Goal: Find contact information: Find contact information

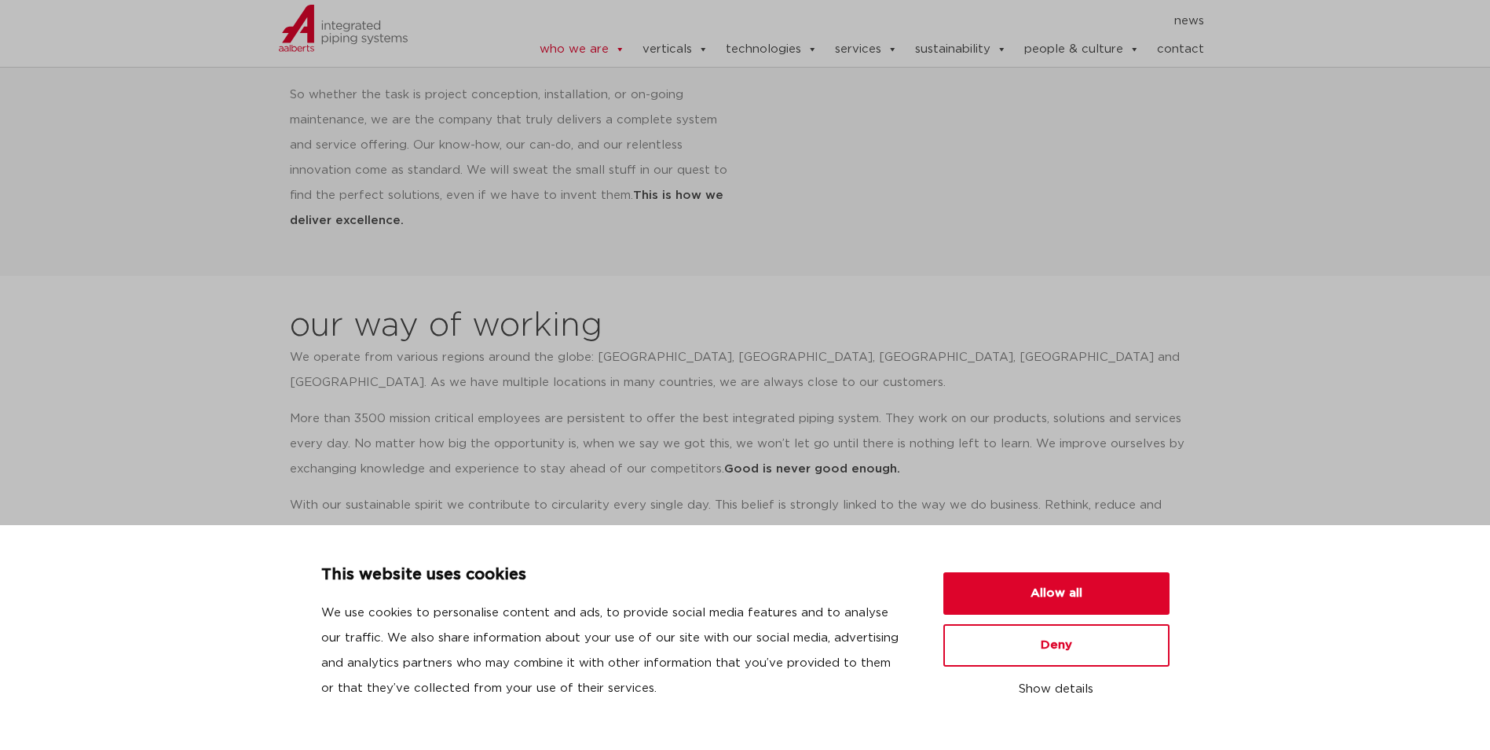
scroll to position [1179, 0]
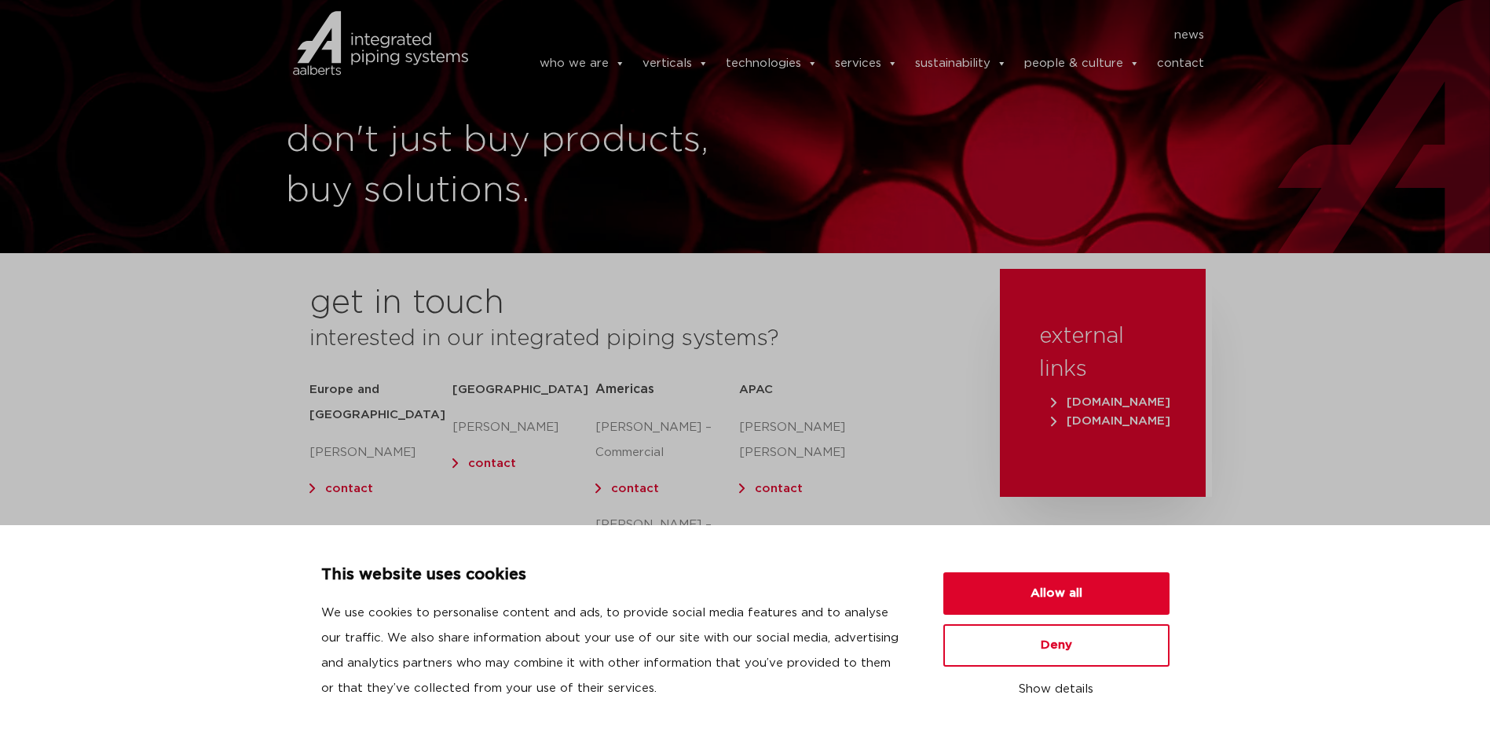
click at [136, 387] on section "get in touch interested in our integrated piping systems? Europe and UK Olaf Ja…" at bounding box center [745, 455] width 1490 height 373
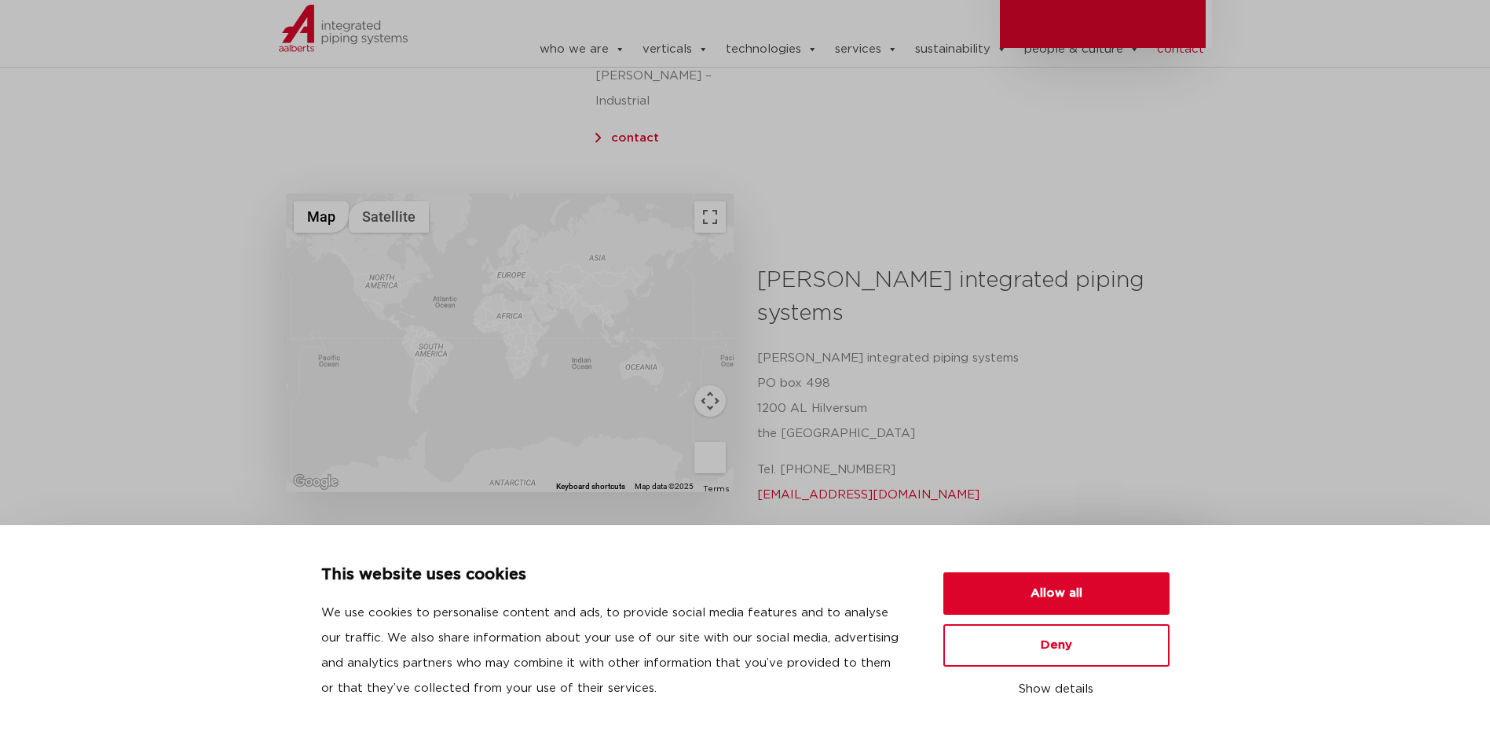
scroll to position [236, 0]
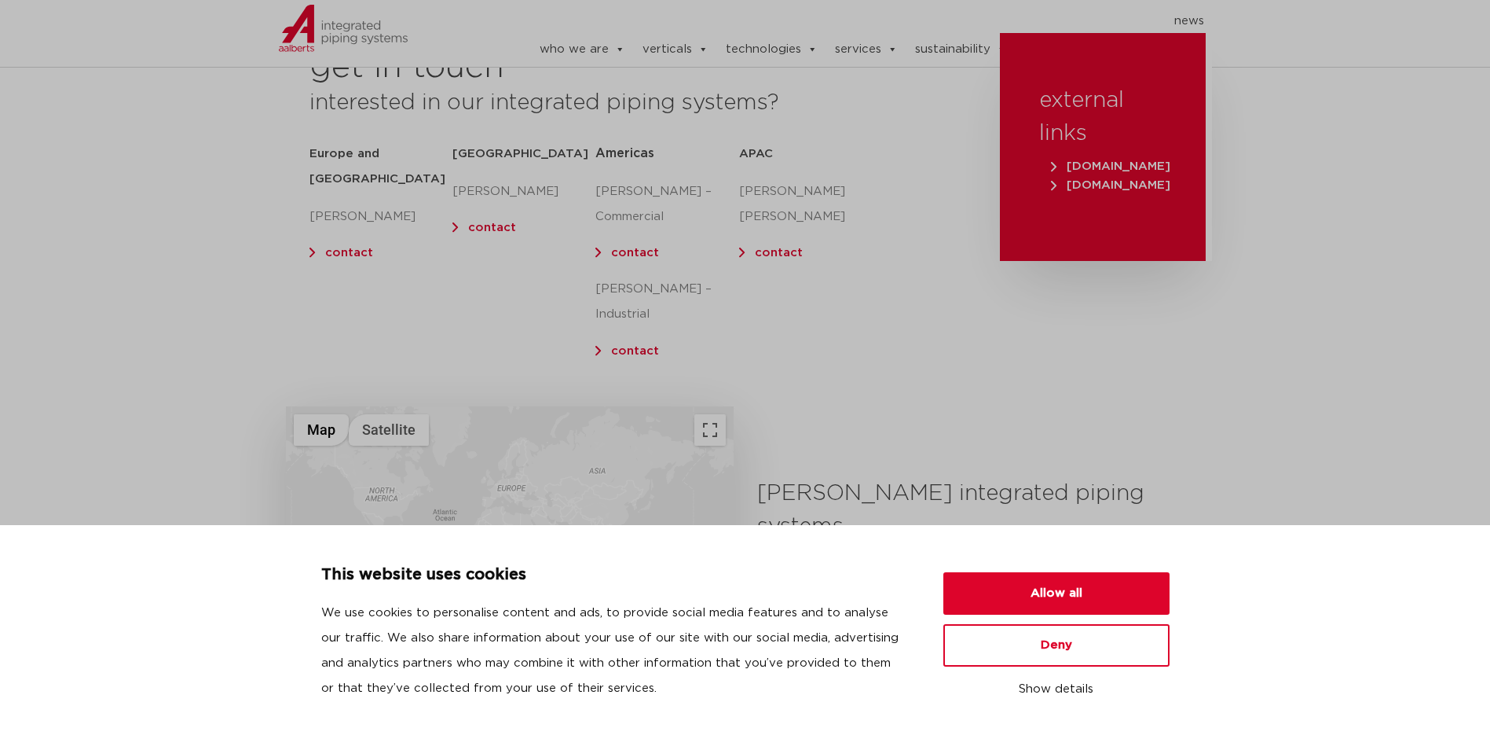
click at [630, 197] on p "[PERSON_NAME] – Commercial" at bounding box center [667, 204] width 143 height 50
click at [1041, 643] on button "Deny" at bounding box center [1057, 645] width 226 height 42
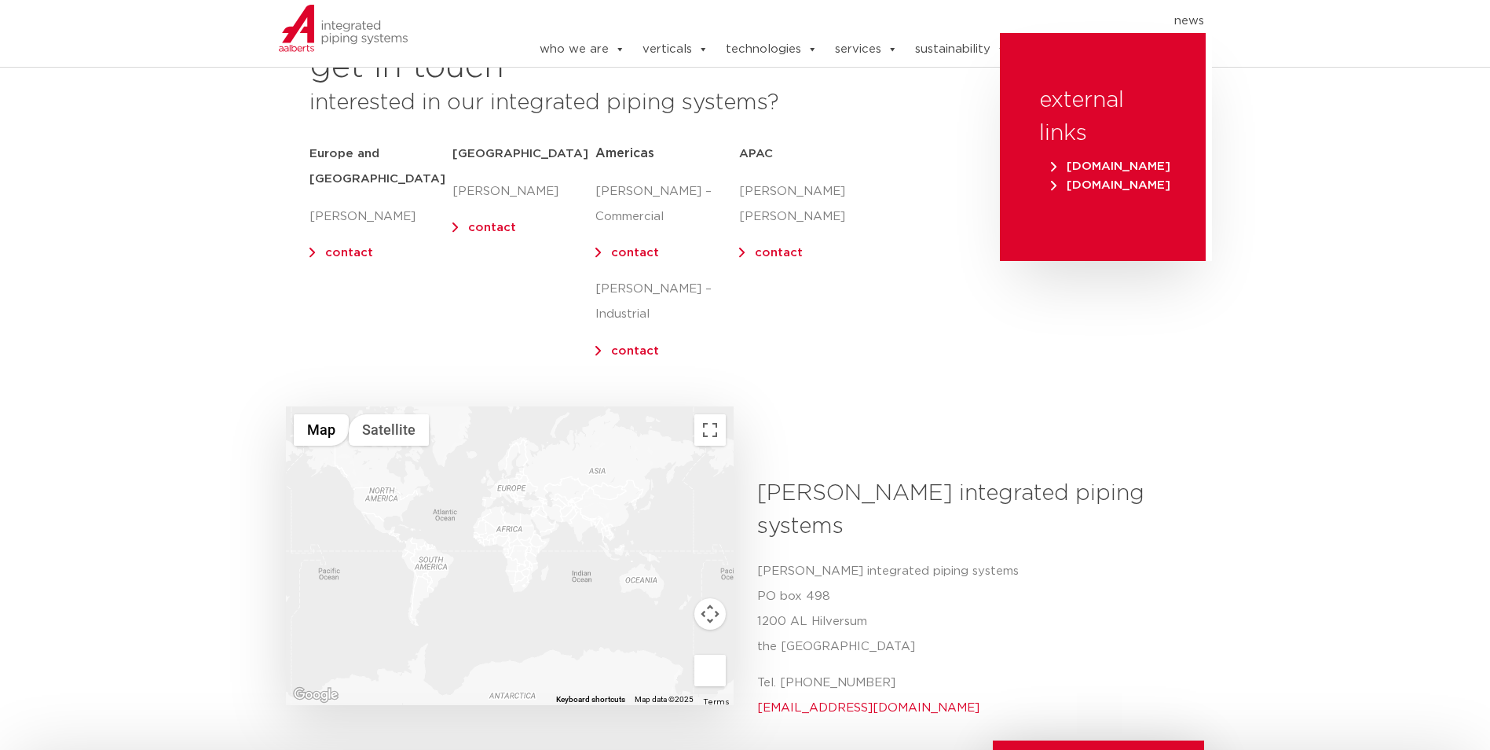
click at [624, 196] on p "[PERSON_NAME] – Commercial" at bounding box center [667, 204] width 143 height 50
click at [618, 154] on span "Americas" at bounding box center [625, 153] width 59 height 13
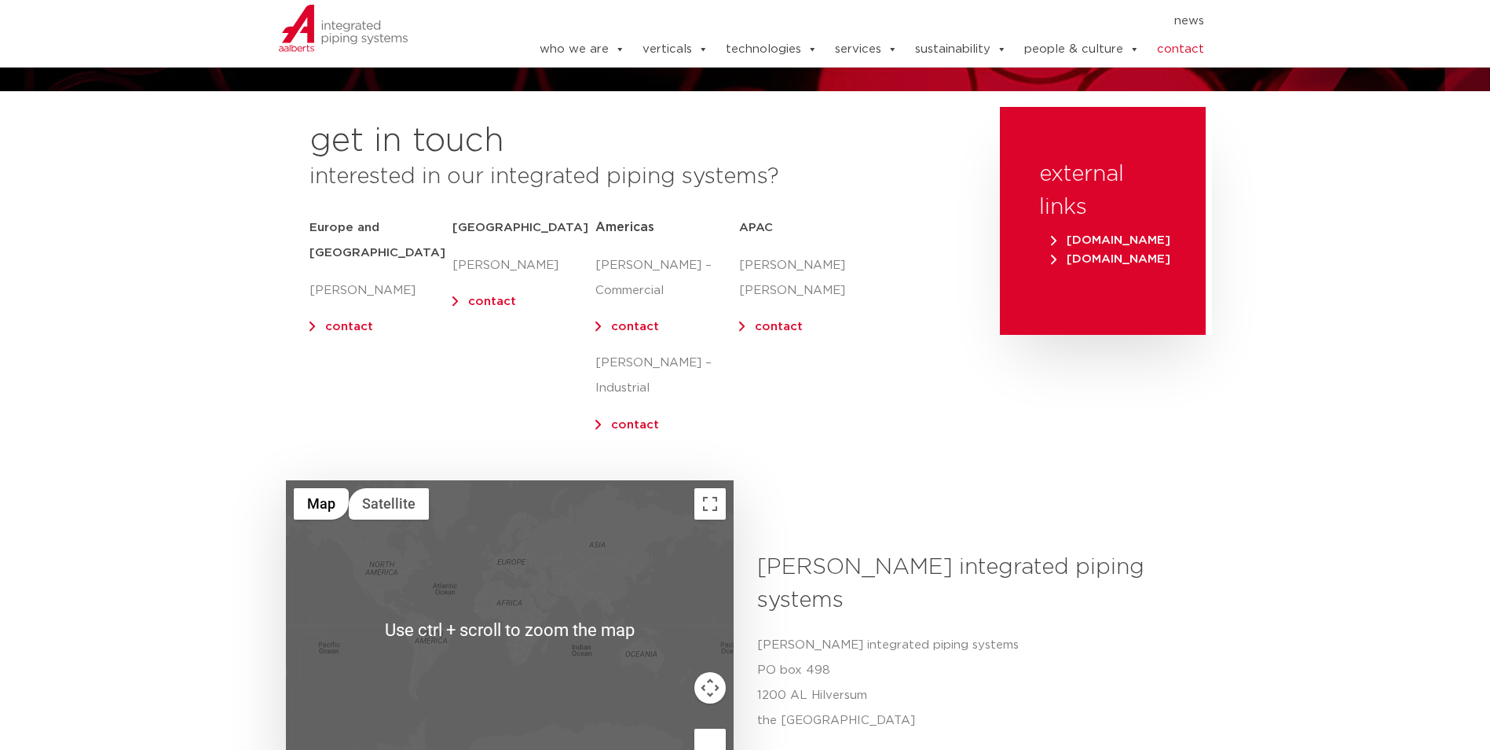
scroll to position [97, 0]
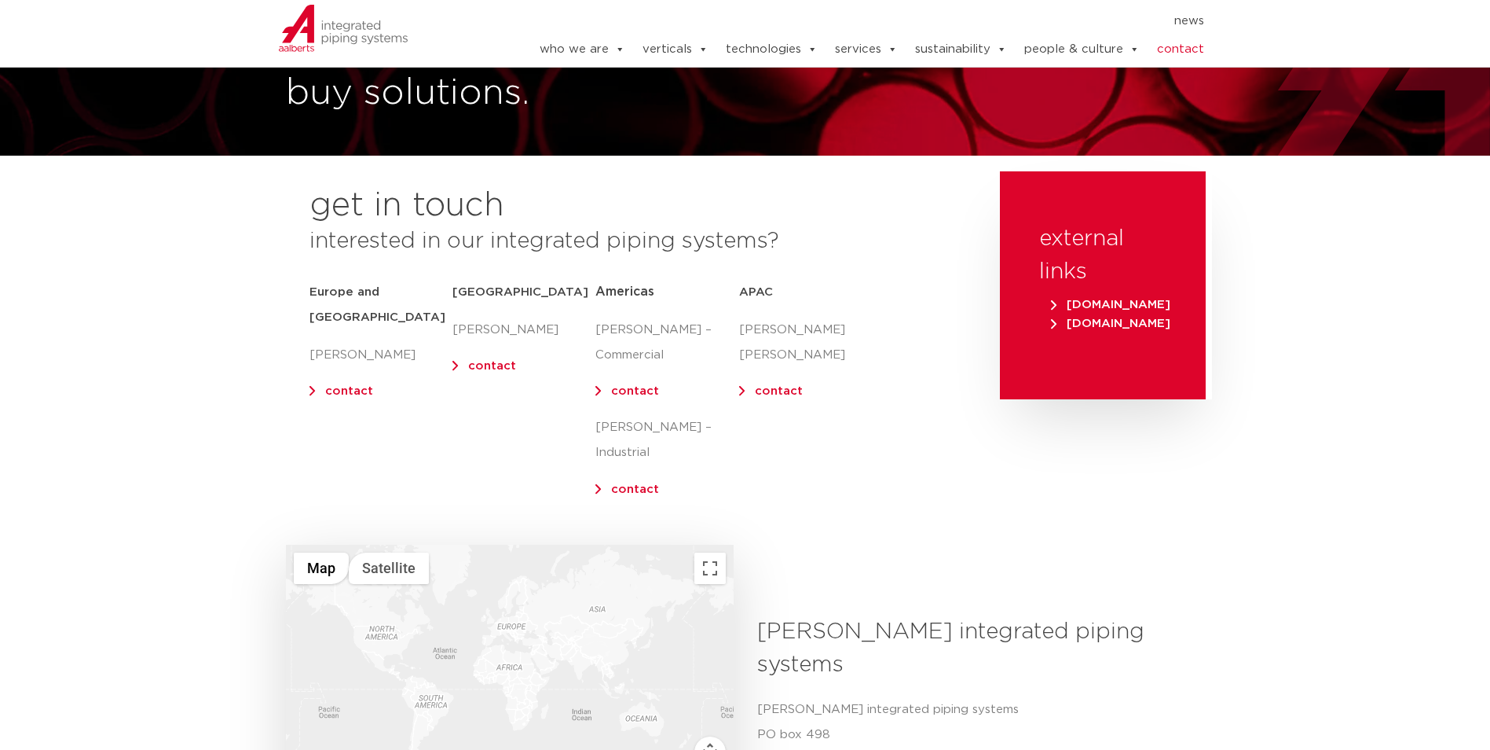
click at [620, 390] on link "contact" at bounding box center [635, 391] width 48 height 12
click at [630, 483] on link "contact" at bounding box center [635, 489] width 48 height 12
